Goal: Navigation & Orientation: Locate item on page

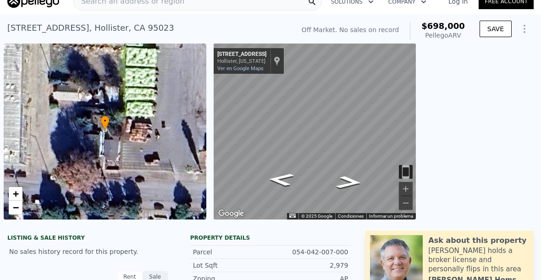
scroll to position [14, 0]
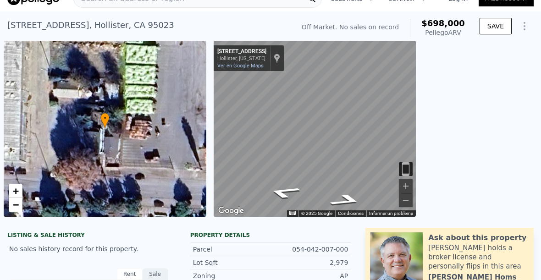
click at [286, 195] on icon "Ir al oeste, South St" at bounding box center [284, 192] width 61 height 19
click at [287, 194] on icon "Ir al oeste, South St" at bounding box center [284, 192] width 61 height 19
click at [242, 65] on link "Ver en Google Maps" at bounding box center [240, 66] width 46 height 6
click at [278, 194] on icon "Ir al oeste, South St" at bounding box center [283, 194] width 59 height 18
click at [279, 195] on icon "Ir al oeste, South St" at bounding box center [283, 194] width 59 height 18
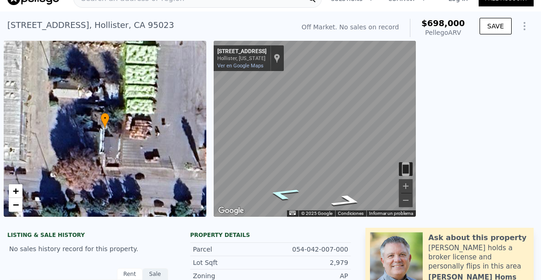
click at [279, 199] on icon "Ir al oeste, South St" at bounding box center [283, 194] width 59 height 18
click at [283, 161] on icon "Ir al oeste, South St" at bounding box center [285, 159] width 63 height 24
click at [282, 160] on icon "Ir al oeste, South St" at bounding box center [285, 159] width 63 height 24
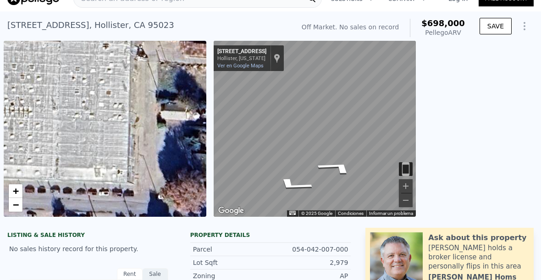
click at [340, 172] on icon "Ir al este, South St" at bounding box center [336, 168] width 69 height 22
click at [327, 134] on icon "Ir al este, South St" at bounding box center [316, 137] width 57 height 18
click at [315, 133] on icon "Ir al este, South St" at bounding box center [316, 136] width 57 height 17
click at [317, 134] on icon "Ir al este, South St" at bounding box center [316, 137] width 57 height 18
click at [315, 139] on icon "Ir al este, South St" at bounding box center [316, 136] width 57 height 17
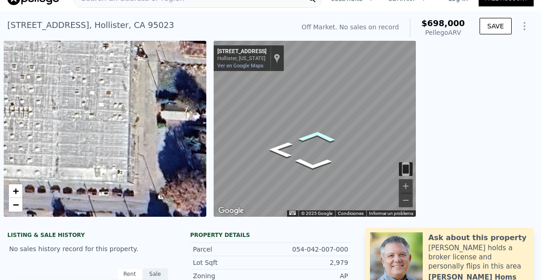
click at [315, 136] on icon "Ir al este, South St" at bounding box center [316, 137] width 57 height 18
click at [317, 138] on icon "Ir al este, South St" at bounding box center [316, 136] width 57 height 17
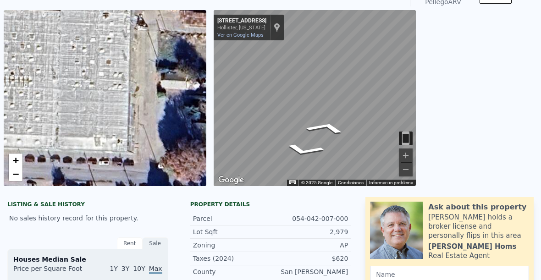
scroll to position [0, 0]
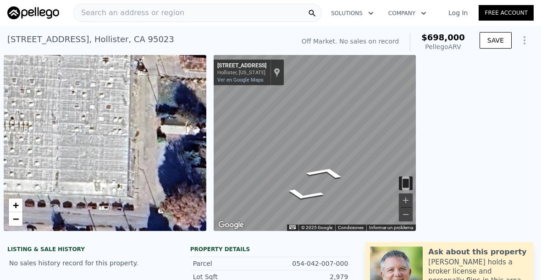
click at [437, 138] on div "← Mover a la izquierda → Mover a la derecha ↑ Mover hacia arriba ↓ Mover hacia …" at bounding box center [376, 143] width 324 height 176
